Goal: Navigation & Orientation: Find specific page/section

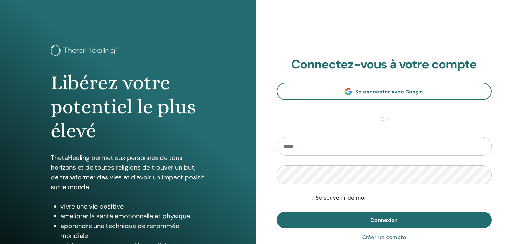
click at [332, 147] on input "email" at bounding box center [383, 146] width 215 height 19
type input "**********"
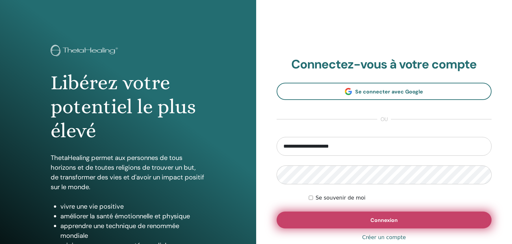
click at [404, 216] on button "Connexion" at bounding box center [383, 220] width 215 height 17
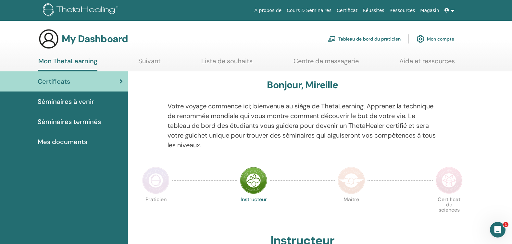
click at [74, 141] on span "Mes documents" at bounding box center [63, 142] width 50 height 10
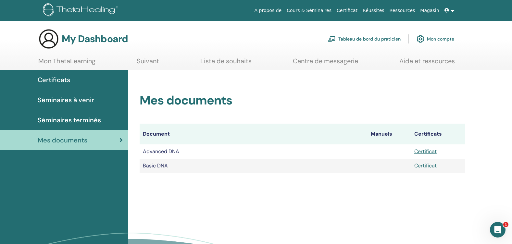
click at [417, 156] on td "Certificat" at bounding box center [438, 151] width 54 height 14
click at [416, 151] on link "Certificat" at bounding box center [425, 151] width 22 height 7
click at [57, 120] on span "Séminaires terminés" at bounding box center [69, 120] width 63 height 10
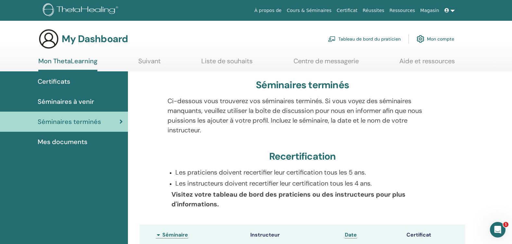
click at [70, 103] on span "Séminaires à venir" at bounding box center [66, 102] width 56 height 10
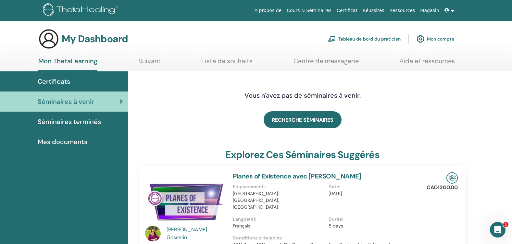
click at [152, 60] on link "Suivant" at bounding box center [149, 63] width 22 height 13
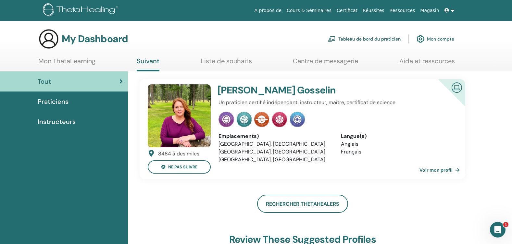
click at [225, 62] on link "Liste de souhaits" at bounding box center [225, 63] width 51 height 13
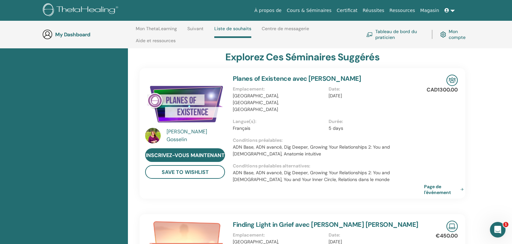
scroll to position [157, 0]
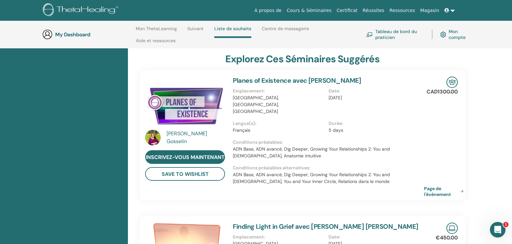
click at [280, 27] on link "Centre de messagerie" at bounding box center [284, 31] width 47 height 10
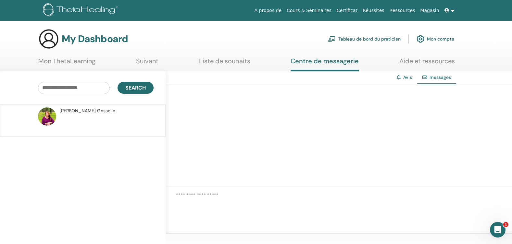
click at [415, 61] on link "Aide et ressources" at bounding box center [426, 63] width 55 height 13
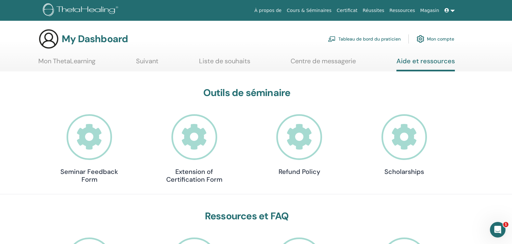
click at [356, 38] on link "Tableau de bord du praticien" at bounding box center [364, 39] width 73 height 14
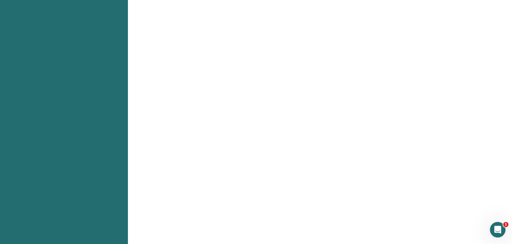
scroll to position [227, 0]
